Goal: Information Seeking & Learning: Learn about a topic

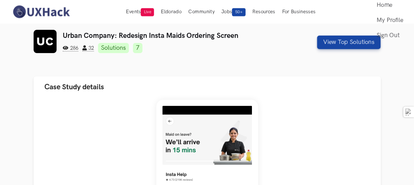
click at [55, 11] on img at bounding box center [41, 12] width 60 height 14
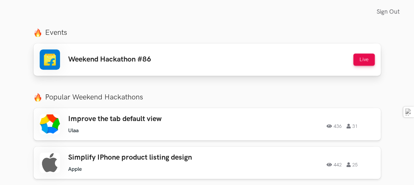
click at [110, 61] on h3 "Weekend Hackathon #86" at bounding box center [109, 59] width 83 height 9
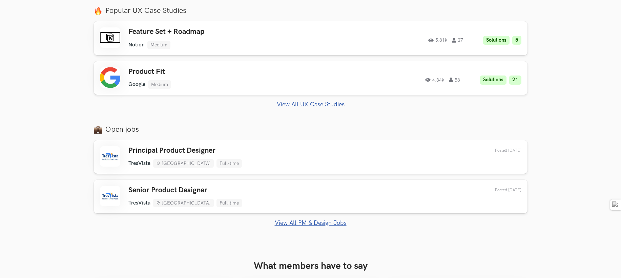
scroll to position [288, 0]
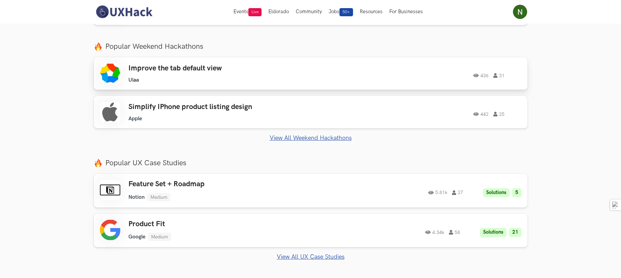
click at [235, 84] on link "Improve the tab default view Ulaa Ulaa 436 31 436 31" at bounding box center [311, 73] width 434 height 33
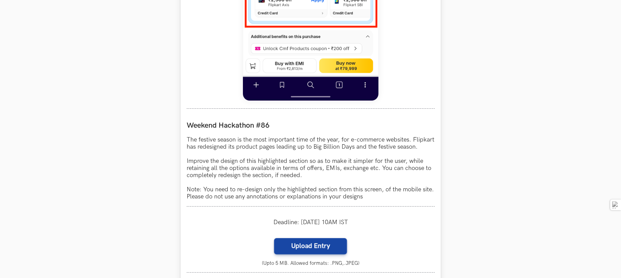
scroll to position [576, 0]
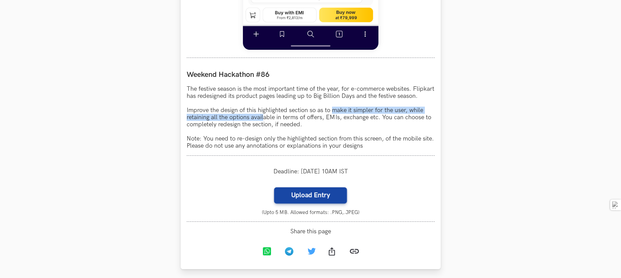
drag, startPoint x: 333, startPoint y: 119, endPoint x: 264, endPoint y: 124, distance: 69.3
click at [264, 124] on p "The festive season is the most important time of the year, for e-commerce websi…" at bounding box center [311, 117] width 248 height 64
drag, startPoint x: 264, startPoint y: 124, endPoint x: 335, endPoint y: 131, distance: 70.7
click at [335, 131] on p "The festive season is the most important time of the year, for e-commerce websi…" at bounding box center [311, 117] width 248 height 64
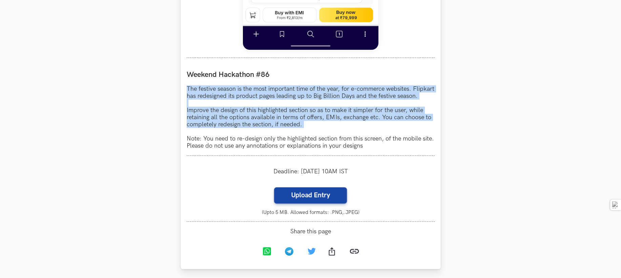
drag, startPoint x: 185, startPoint y: 87, endPoint x: 373, endPoint y: 142, distance: 195.6
drag, startPoint x: 373, startPoint y: 142, endPoint x: 276, endPoint y: 137, distance: 97.3
click at [274, 141] on p "The festive season is the most important time of the year, for e-commerce websi…" at bounding box center [311, 117] width 248 height 64
click at [315, 122] on p "The festive season is the most important time of the year, for e-commerce websi…" at bounding box center [311, 117] width 248 height 64
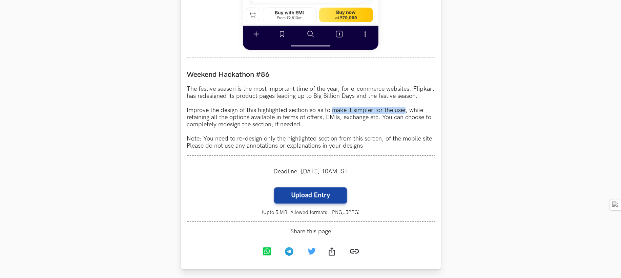
drag, startPoint x: 332, startPoint y: 115, endPoint x: 406, endPoint y: 116, distance: 74.2
click at [406, 116] on p "The festive season is the most important time of the year, for e-commerce websi…" at bounding box center [311, 117] width 248 height 64
drag, startPoint x: 208, startPoint y: 124, endPoint x: 310, endPoint y: 126, distance: 101.6
click at [310, 126] on p "The festive season is the most important time of the year, for e-commerce websi…" at bounding box center [311, 117] width 248 height 64
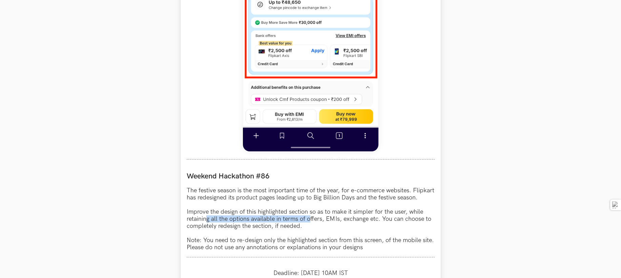
scroll to position [525, 0]
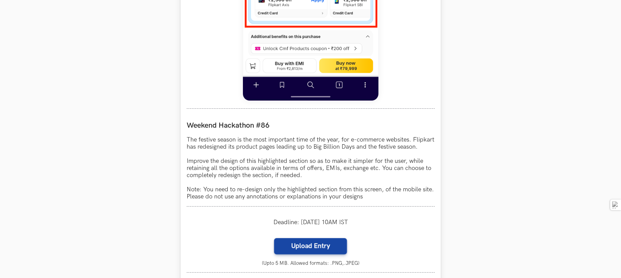
click at [342, 174] on p "The festive season is the most important time of the year, for e-commerce websi…" at bounding box center [311, 168] width 248 height 64
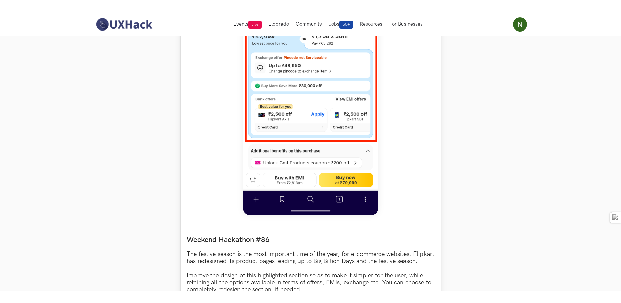
scroll to position [373, 0]
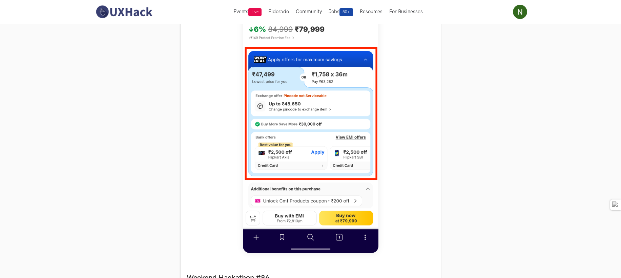
click at [125, 185] on section "Weekend Hackathons One screen, one product, one weekend Use your design chops t…" at bounding box center [310, 202] width 621 height 1102
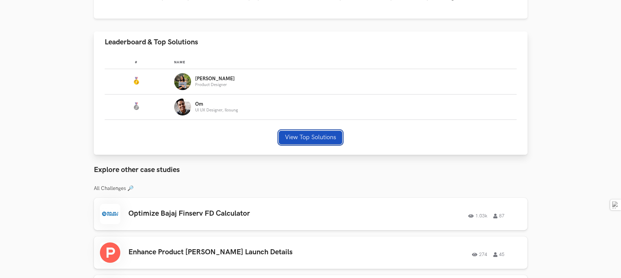
click at [312, 134] on button "View Top Solutions" at bounding box center [310, 138] width 63 height 14
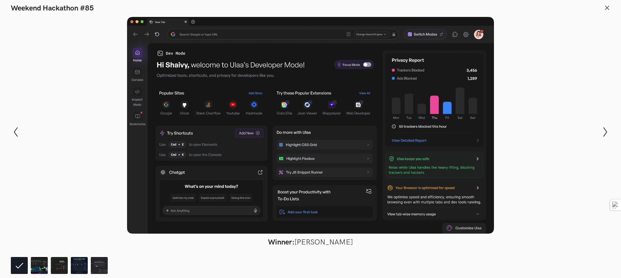
scroll to position [559, 0]
click at [32, 267] on img at bounding box center [39, 265] width 17 height 17
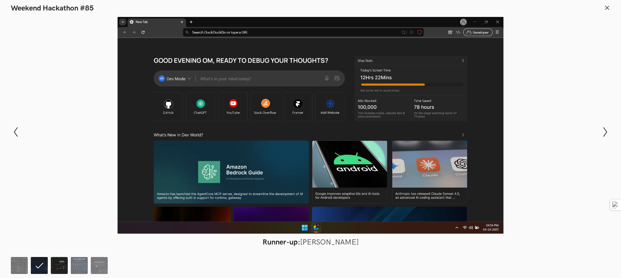
click at [64, 265] on img at bounding box center [59, 265] width 17 height 17
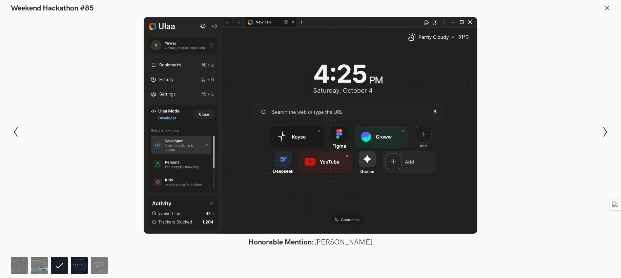
click at [86, 269] on img at bounding box center [79, 265] width 17 height 17
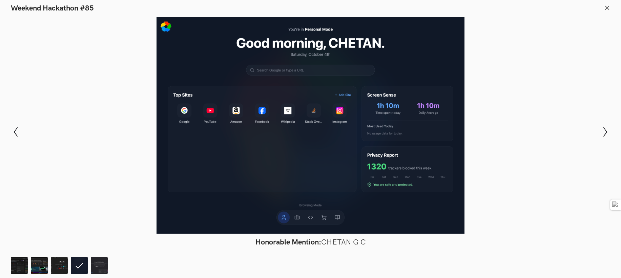
scroll to position [661, 0]
click at [103, 268] on img at bounding box center [99, 265] width 17 height 17
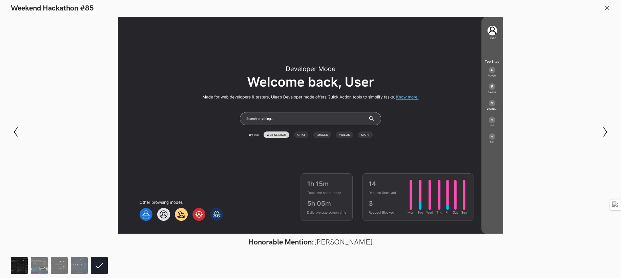
click at [20, 269] on img at bounding box center [19, 265] width 17 height 17
